Goal: Task Accomplishment & Management: Manage account settings

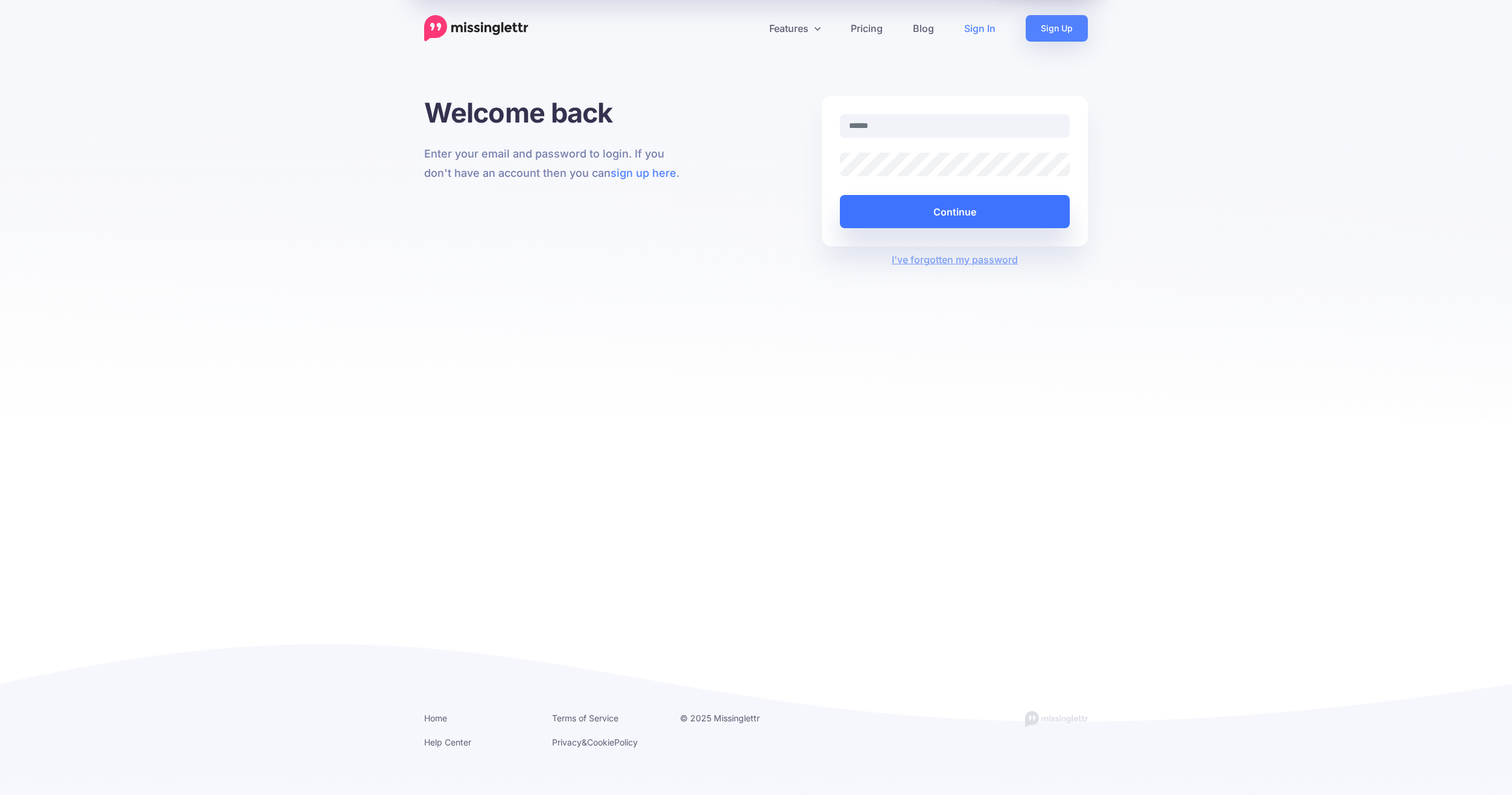
type input "**********"
click at [959, 219] on button "Continue" at bounding box center [955, 212] width 229 height 34
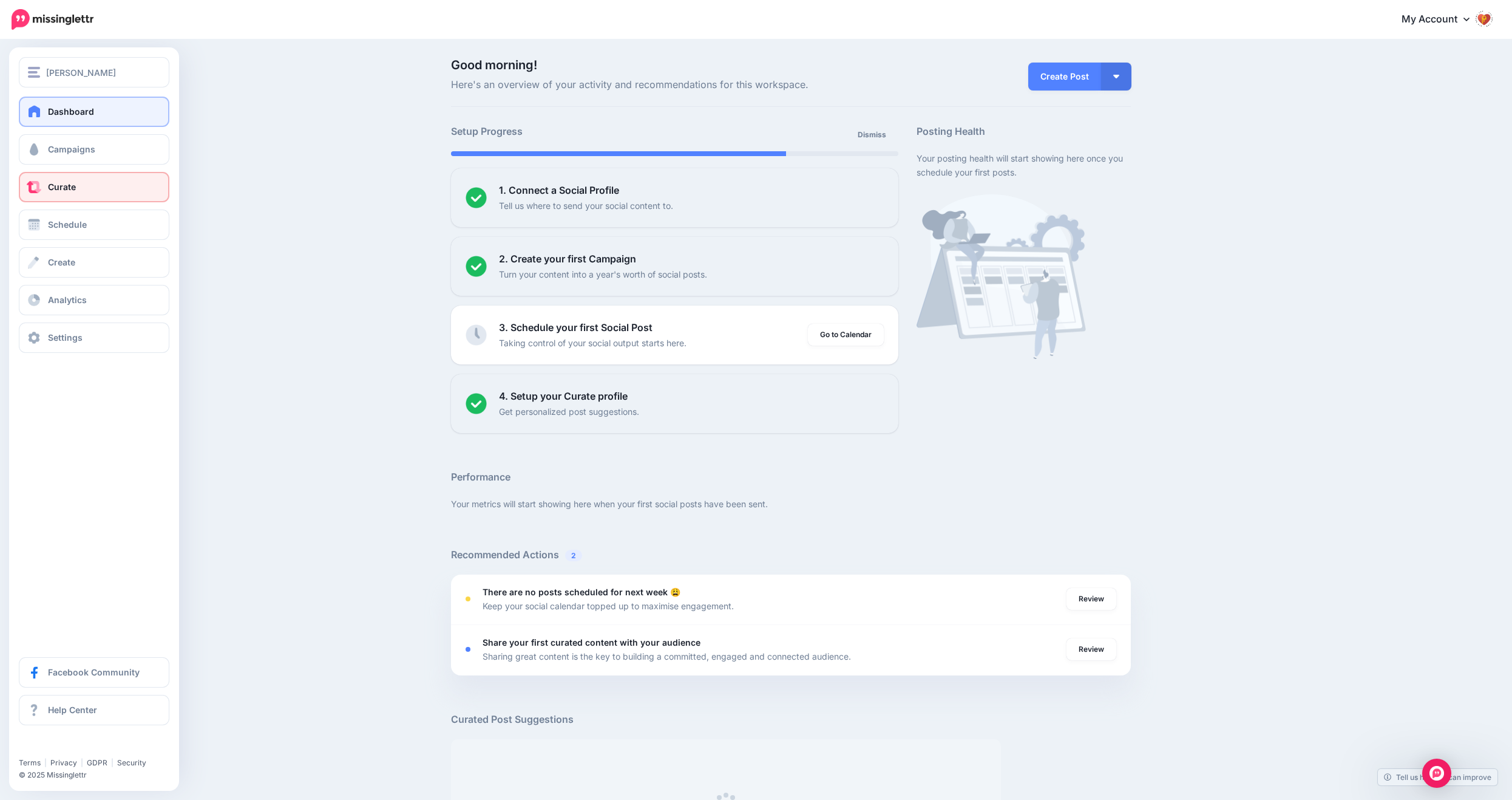
click at [52, 190] on span "Curate" at bounding box center [62, 186] width 28 height 10
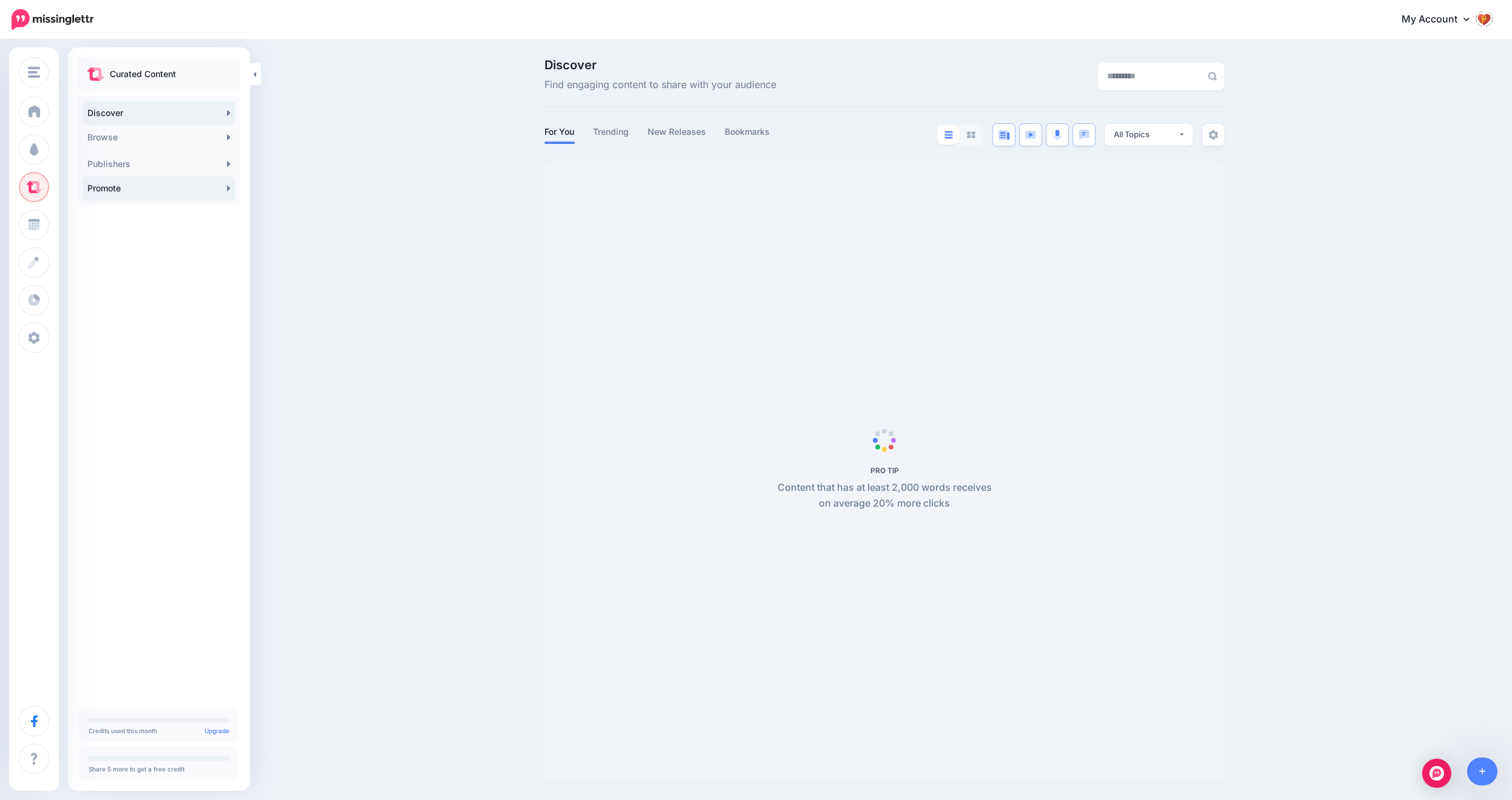
click at [153, 186] on link "Promote" at bounding box center [159, 188] width 153 height 24
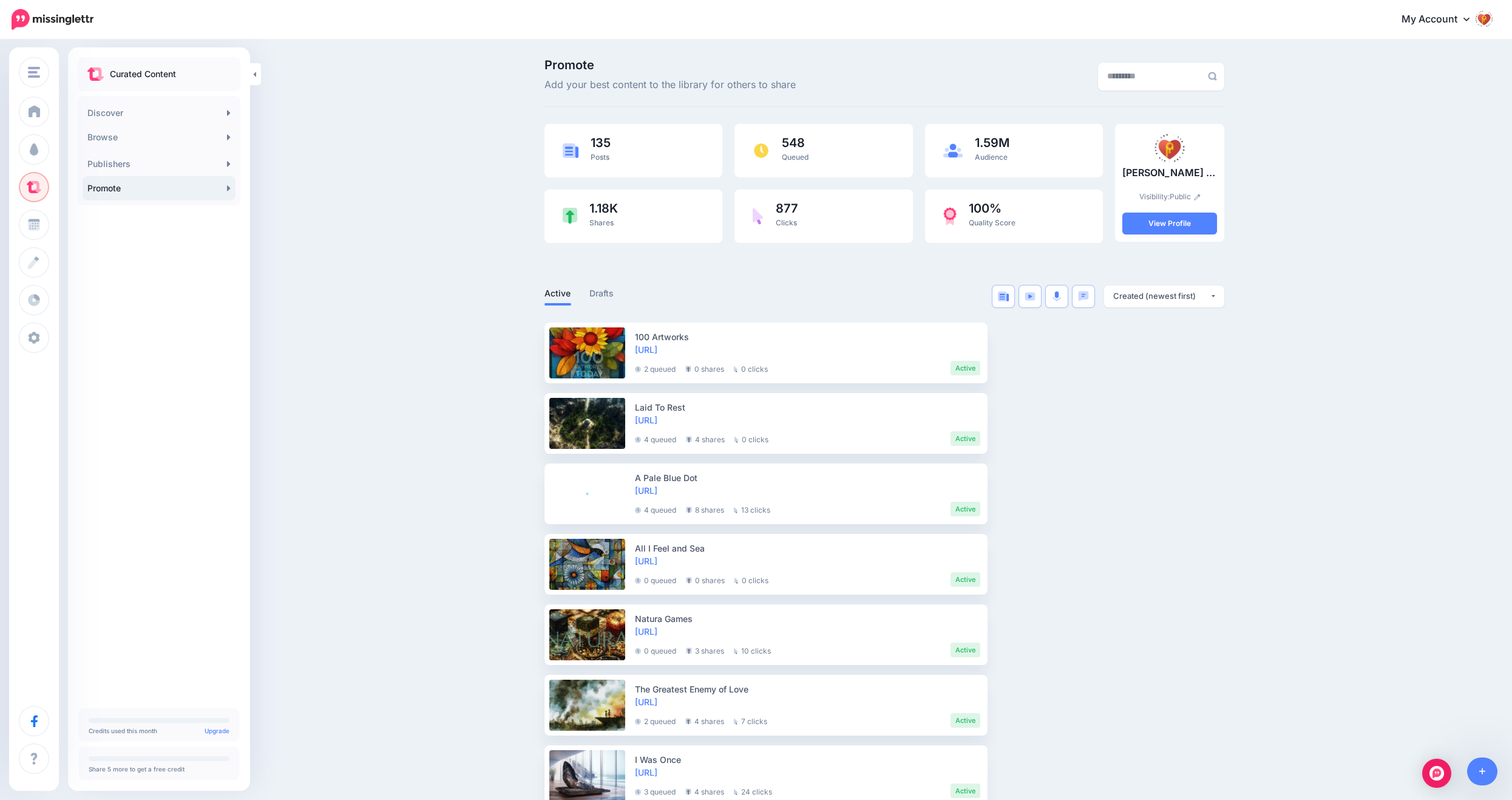
click at [1470, 20] on icon at bounding box center [1466, 19] width 6 height 4
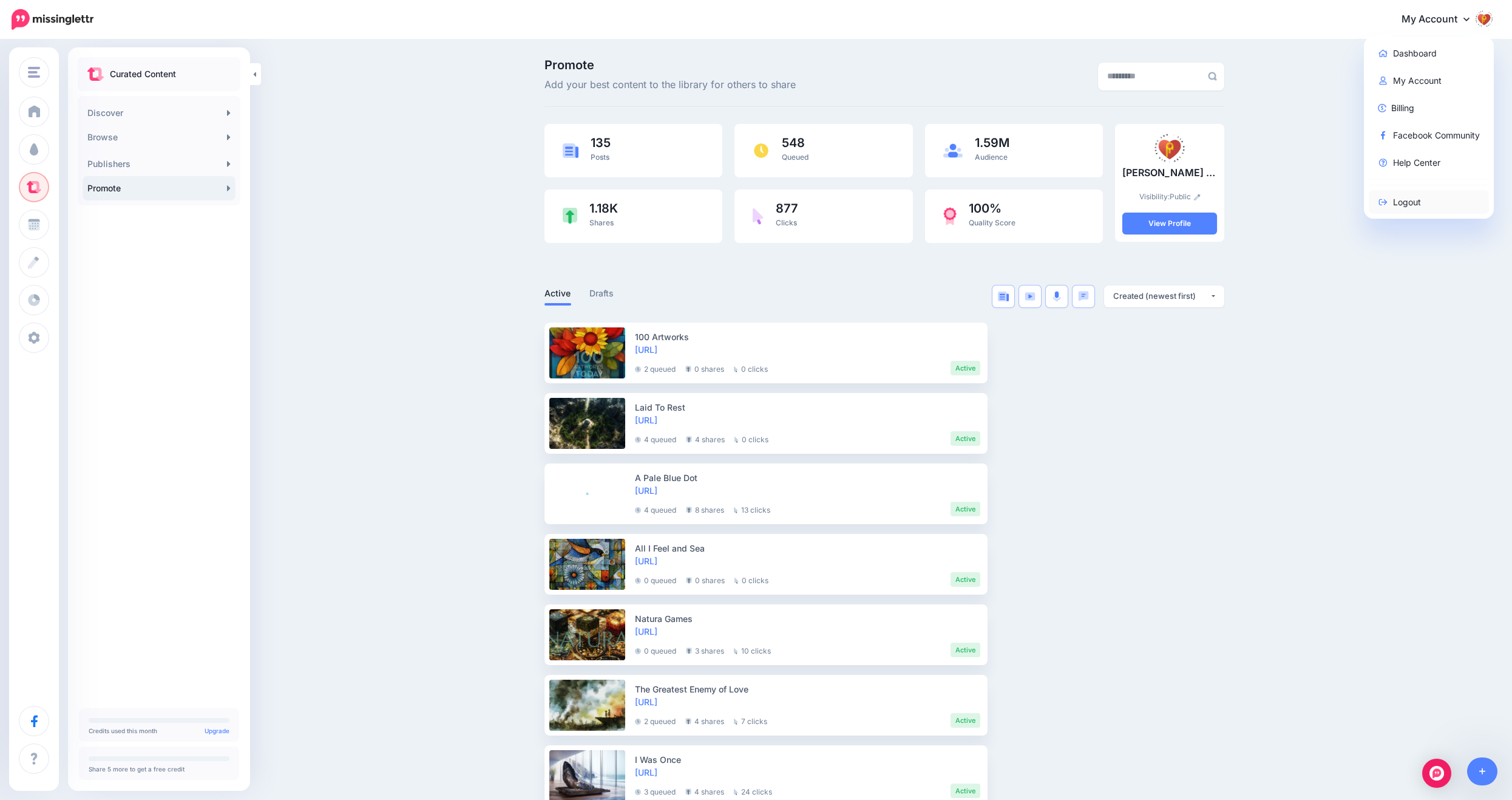
click at [1425, 201] on link "Logout" at bounding box center [1430, 202] width 121 height 24
